Goal: Task Accomplishment & Management: Use online tool/utility

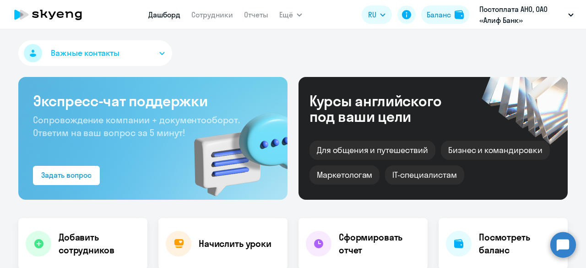
select select "30"
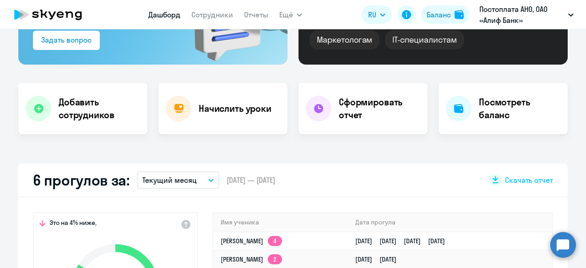
scroll to position [135, 0]
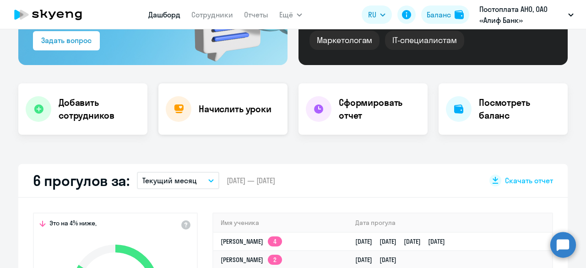
click at [226, 121] on div "Начислить уроки" at bounding box center [222, 108] width 129 height 51
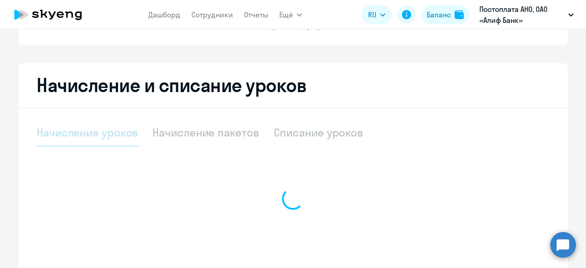
select select "10"
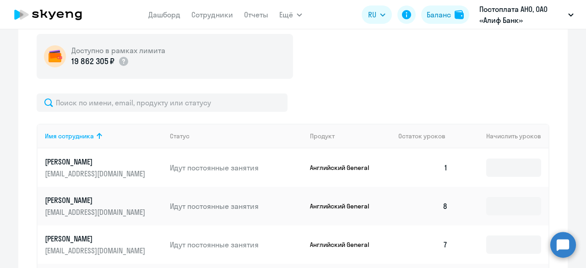
scroll to position [276, 0]
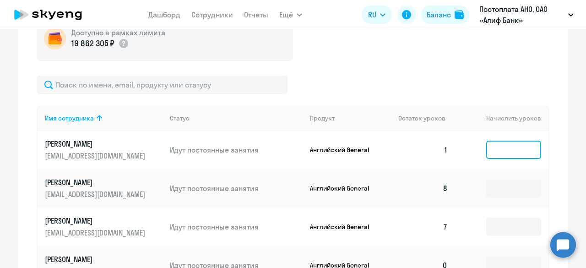
click at [511, 147] on input at bounding box center [513, 150] width 55 height 18
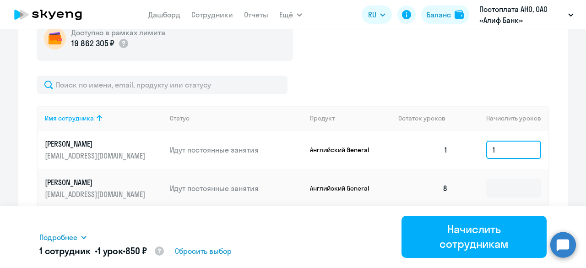
type input "1"
click at [23, 97] on div "Начисление и списание уроков Начисление уроков Начисление пакетов Списание урок…" at bounding box center [292, 243] width 549 height 642
